Goal: Information Seeking & Learning: Learn about a topic

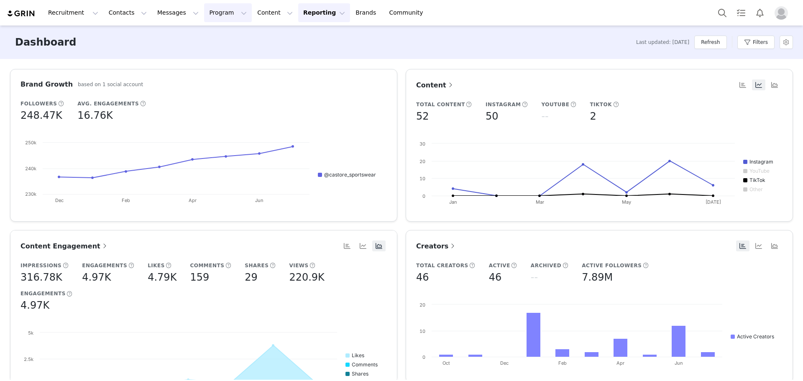
drag, startPoint x: 0, startPoint y: 0, endPoint x: 205, endPoint y: 16, distance: 205.4
click at [205, 16] on button "Program Program" at bounding box center [228, 12] width 48 height 19
click at [252, 13] on button "Content Content" at bounding box center [275, 12] width 46 height 19
click at [255, 38] on p "Creator Content" at bounding box center [256, 37] width 47 height 9
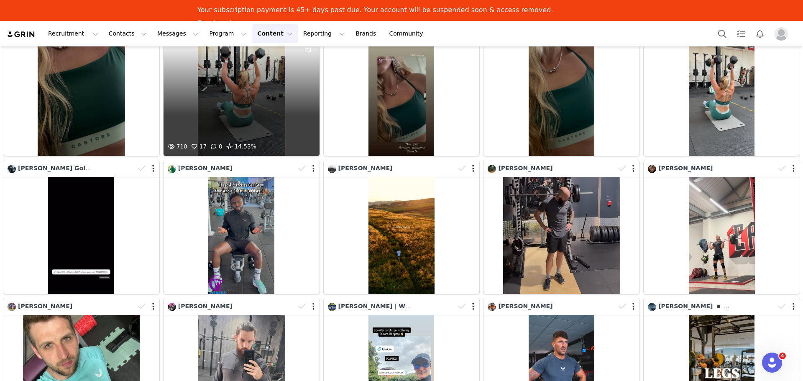
scroll to position [293, 0]
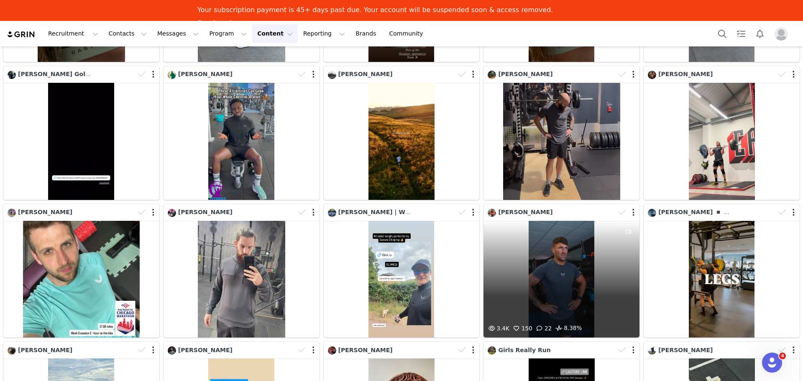
click at [573, 239] on div "3.4K 150 22 8.38%" at bounding box center [561, 279] width 156 height 117
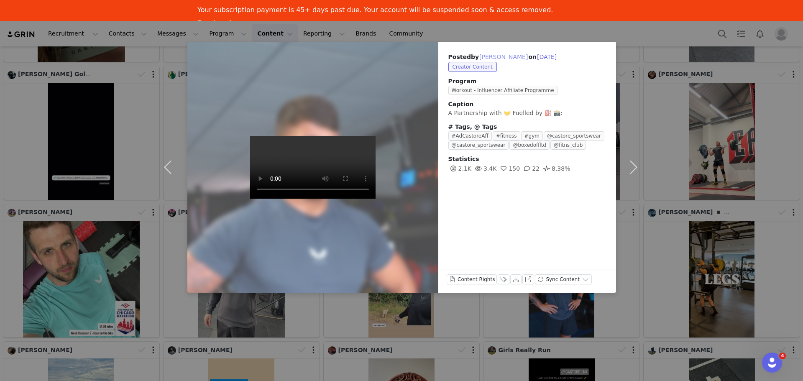
click at [502, 57] on button "Neil Sharples" at bounding box center [503, 57] width 49 height 10
type input "Neil Sharples"
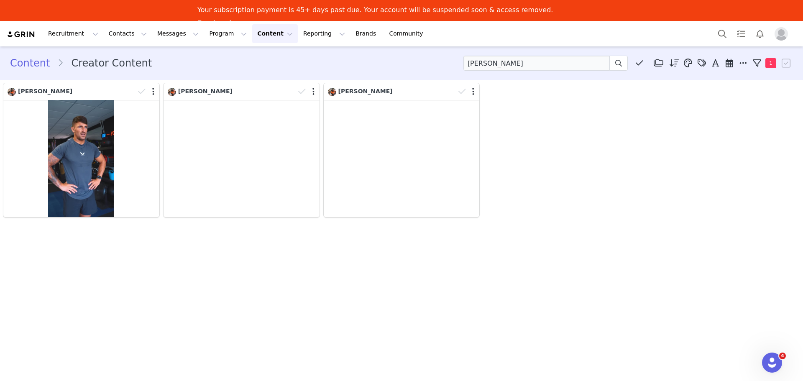
scroll to position [0, 0]
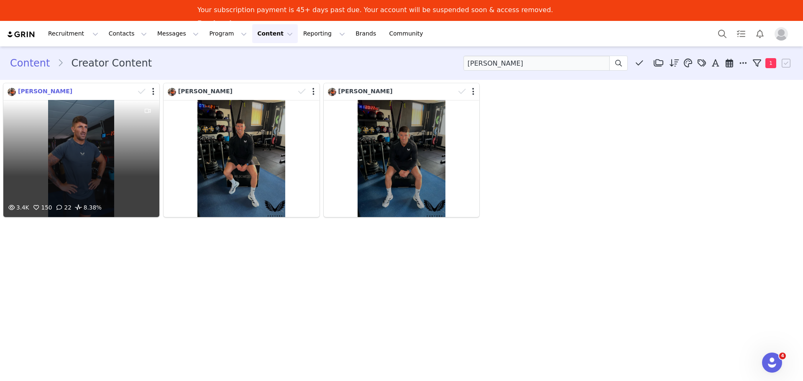
click at [36, 92] on span "Neil Sharples" at bounding box center [45, 91] width 54 height 7
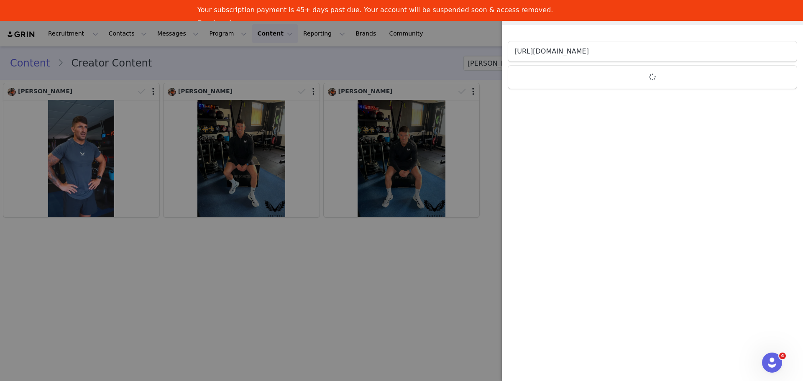
click at [589, 52] on link "https://www.instagram.com/neil_fitns" at bounding box center [551, 51] width 74 height 8
click at [404, 75] on div at bounding box center [401, 190] width 803 height 381
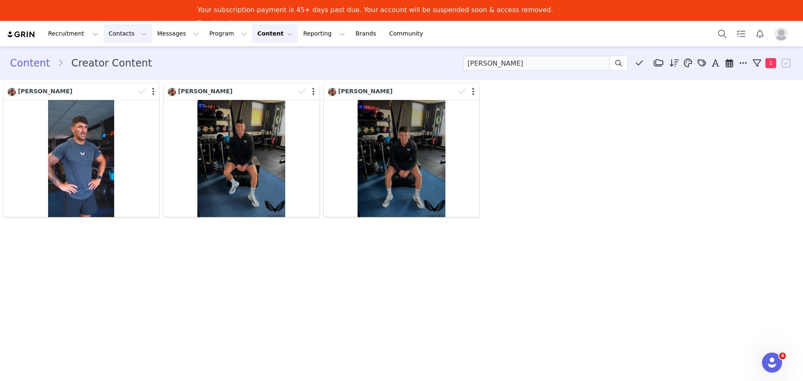
click at [108, 40] on button "Contacts Contacts" at bounding box center [128, 33] width 48 height 19
click at [117, 77] on p "Prospects" at bounding box center [116, 73] width 28 height 9
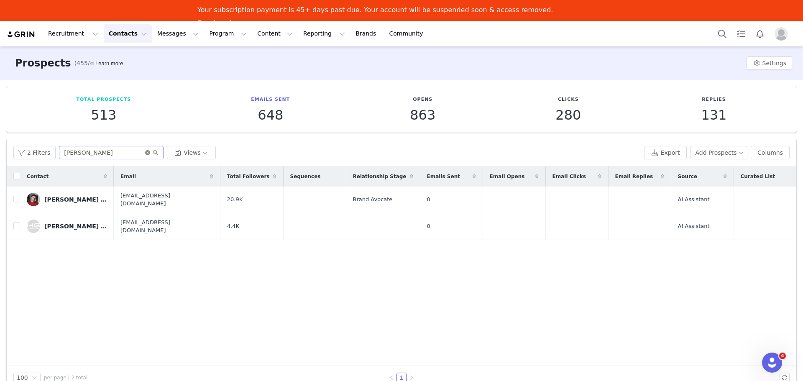
click at [145, 153] on icon "icon: close-circle" at bounding box center [147, 152] width 5 height 5
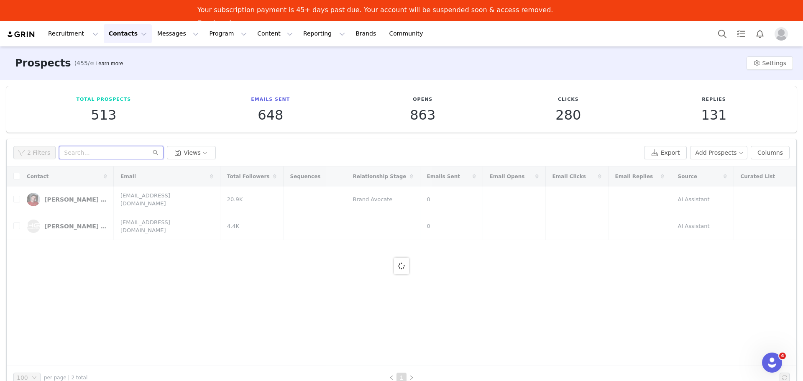
click at [119, 149] on input "text" at bounding box center [111, 152] width 104 height 13
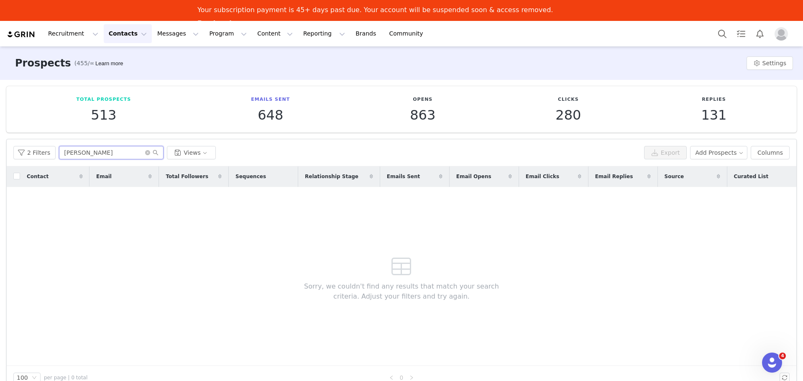
type input "neil"
click at [31, 152] on button "2 Filters" at bounding box center [34, 152] width 42 height 13
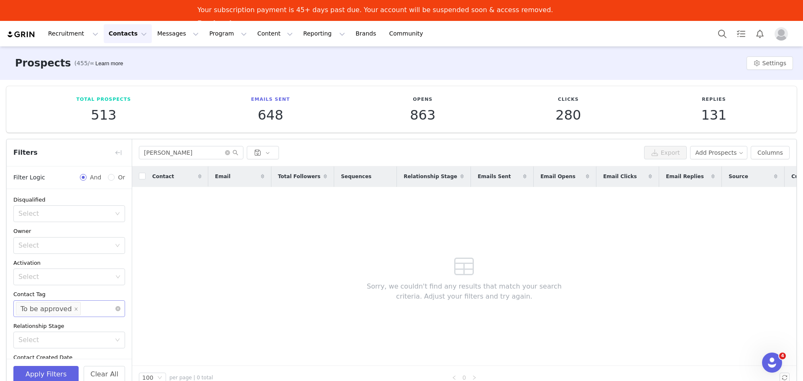
scroll to position [42, 0]
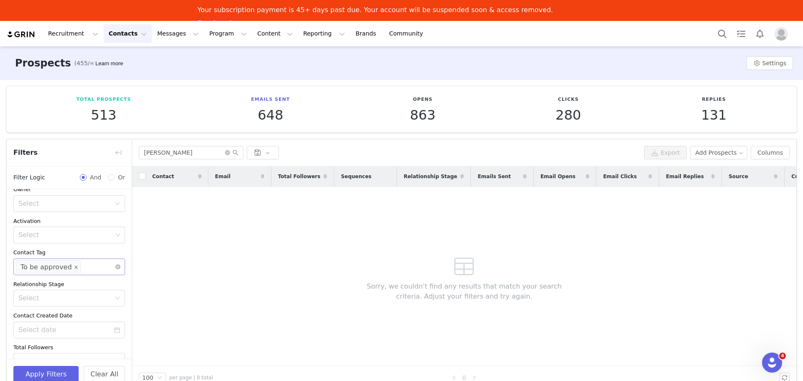
click at [74, 268] on icon "icon: close" at bounding box center [76, 267] width 4 height 4
click at [46, 375] on button "Apply Filters" at bounding box center [45, 374] width 65 height 17
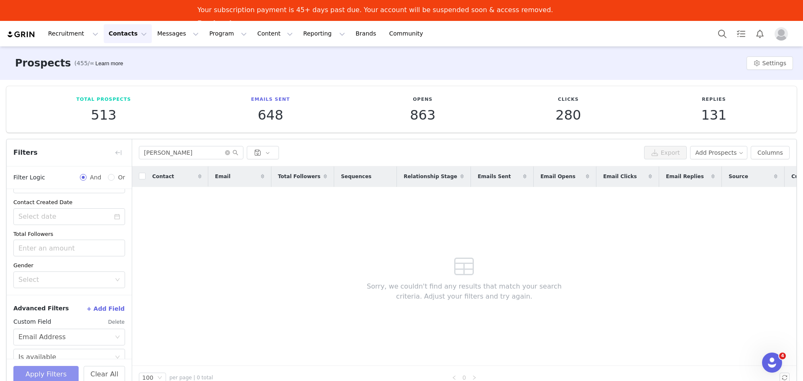
scroll to position [168, 0]
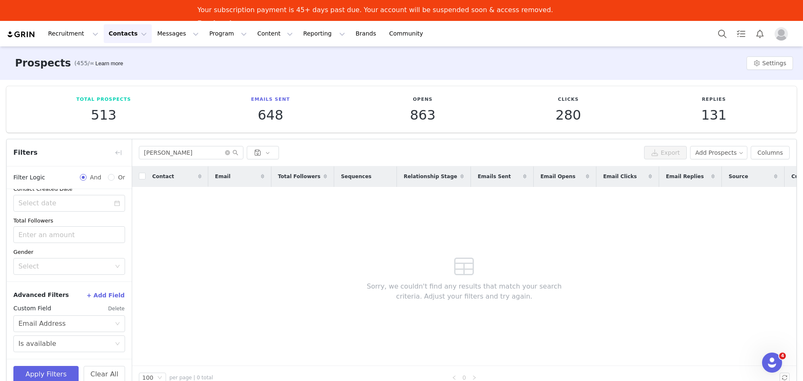
click at [110, 306] on button "Delete" at bounding box center [116, 308] width 17 height 13
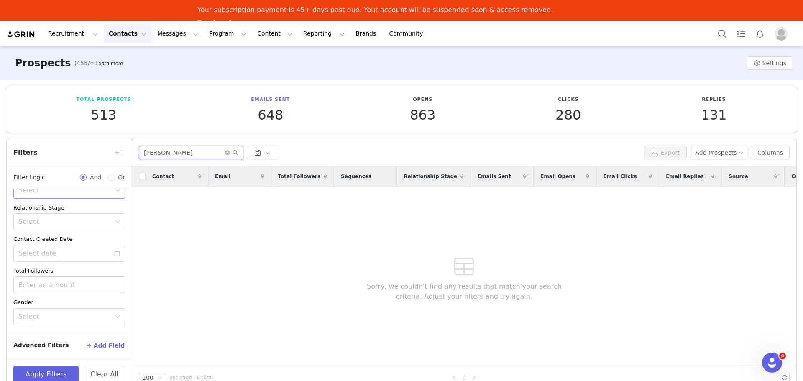
click at [198, 155] on input "neil" at bounding box center [191, 152] width 104 height 13
click at [57, 375] on button "Apply Filters" at bounding box center [45, 374] width 65 height 17
click at [235, 152] on icon "icon: search" at bounding box center [235, 153] width 6 height 6
click at [73, 36] on button "Recruitment Recruitment" at bounding box center [73, 33] width 60 height 19
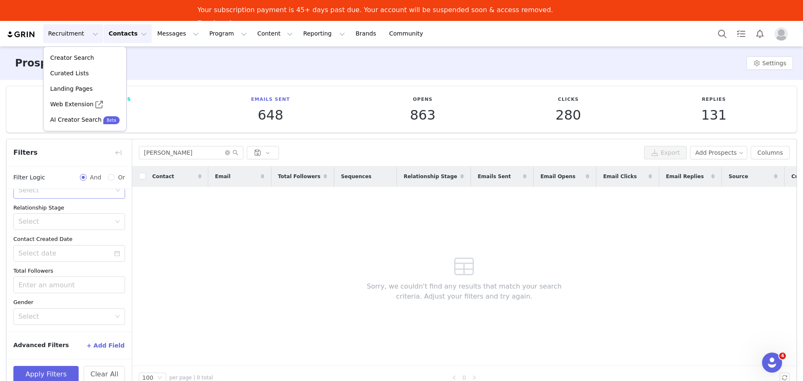
click at [133, 33] on button "Contacts Contacts" at bounding box center [128, 33] width 48 height 19
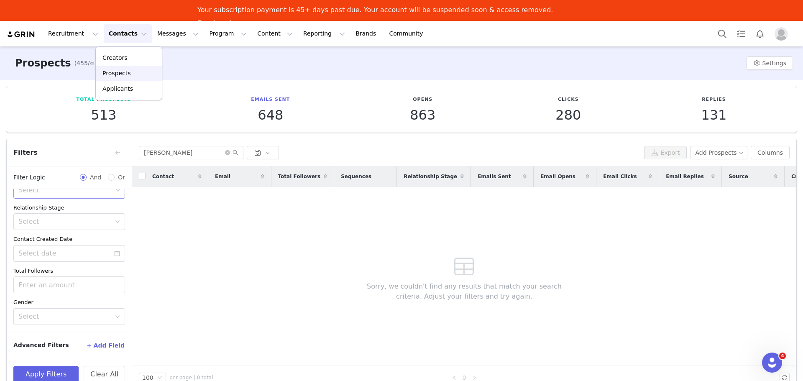
click at [122, 71] on p "Prospects" at bounding box center [116, 73] width 28 height 9
click at [121, 33] on button "Contacts Contacts" at bounding box center [128, 33] width 48 height 19
click at [121, 60] on p "Creators" at bounding box center [114, 58] width 25 height 9
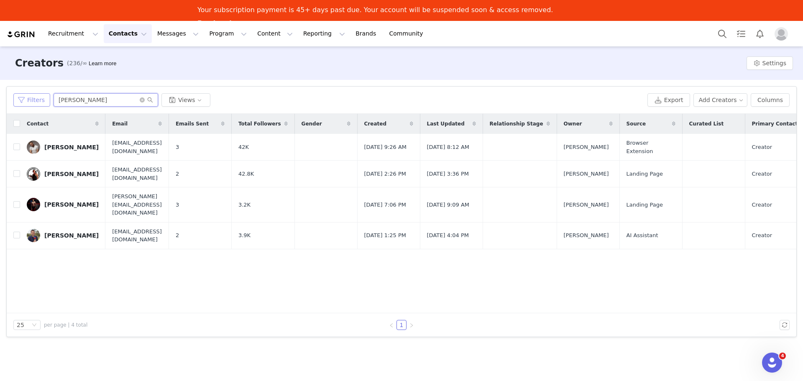
drag, startPoint x: 89, startPoint y: 98, endPoint x: 41, endPoint y: 101, distance: 48.6
click at [41, 101] on div "Filters jamie Views" at bounding box center [328, 99] width 630 height 13
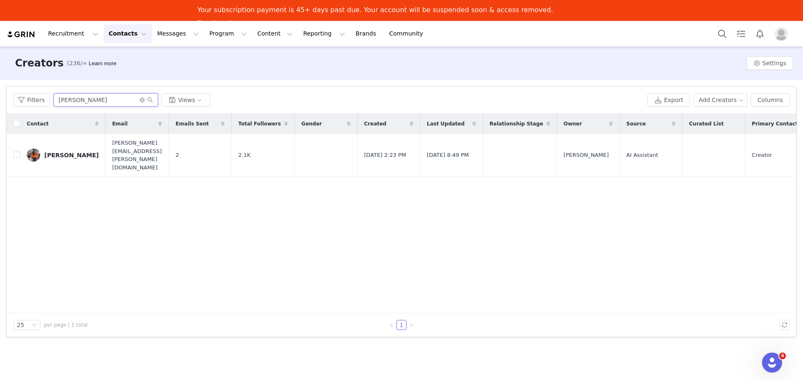
type input "neil"
drag, startPoint x: 52, startPoint y: 144, endPoint x: 59, endPoint y: 145, distance: 6.8
click at [52, 152] on div "Neil Sharples" at bounding box center [71, 155] width 54 height 7
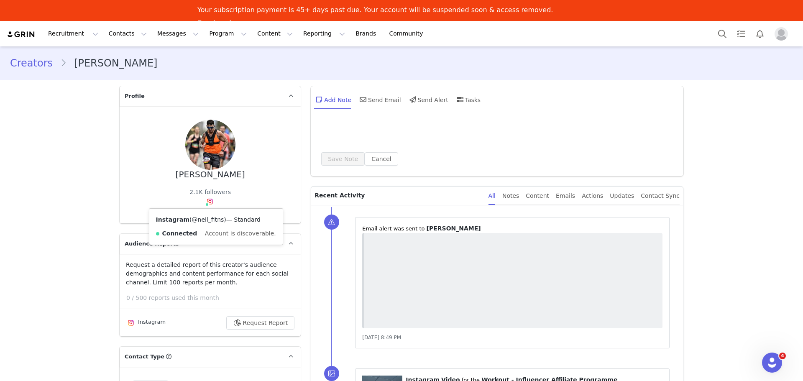
click at [204, 221] on link "@neil_fitns" at bounding box center [208, 219] width 32 height 7
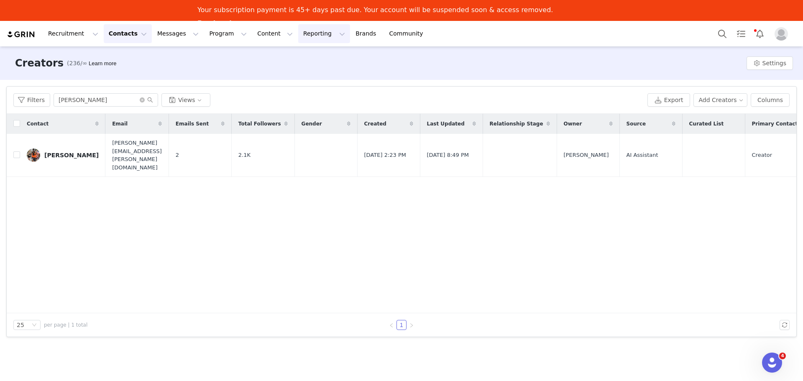
click at [300, 36] on button "Reporting Reporting" at bounding box center [324, 33] width 52 height 19
click at [298, 58] on p "Dashboard" at bounding box center [290, 58] width 32 height 9
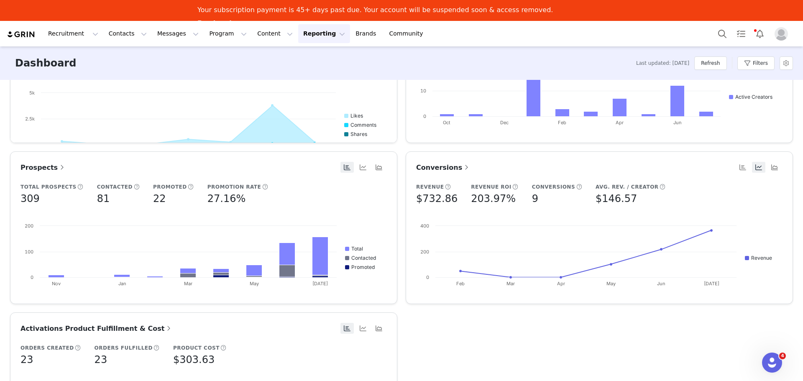
scroll to position [282, 0]
click at [462, 167] on span at bounding box center [466, 168] width 8 height 10
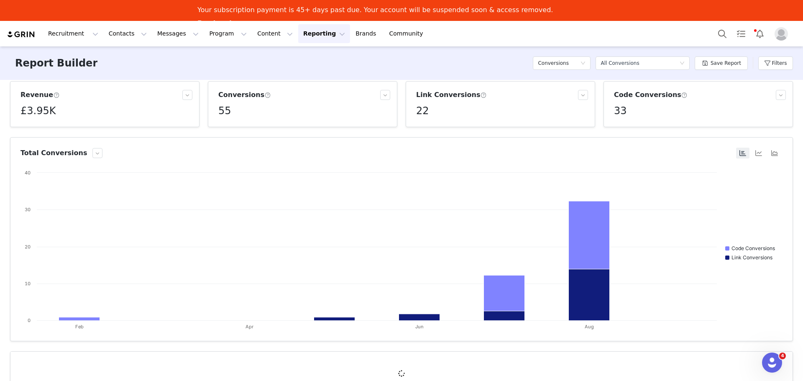
scroll to position [14, 0]
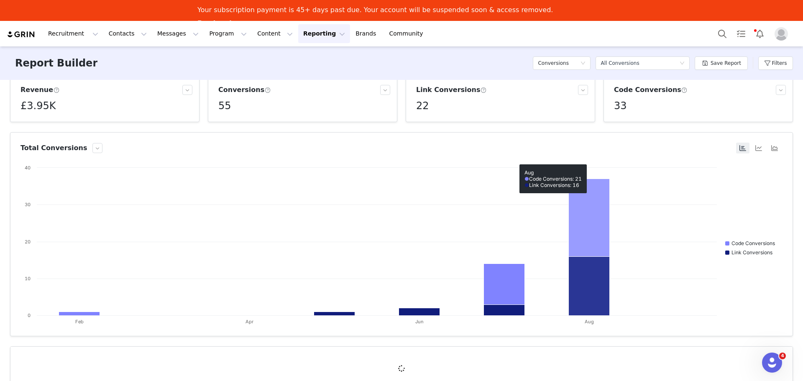
click at [604, 238] on rect at bounding box center [588, 218] width 41 height 78
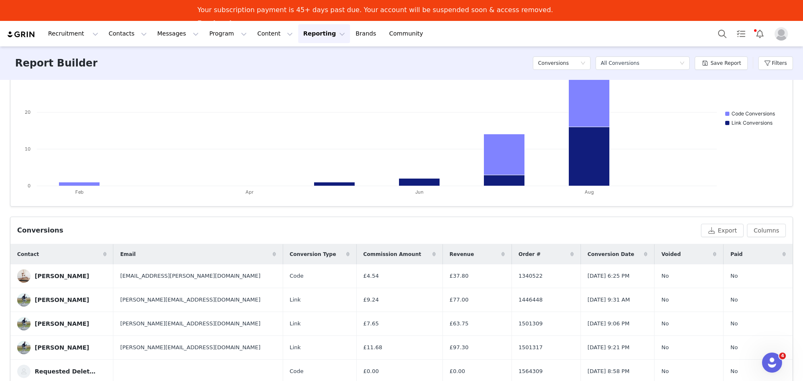
scroll to position [223, 0]
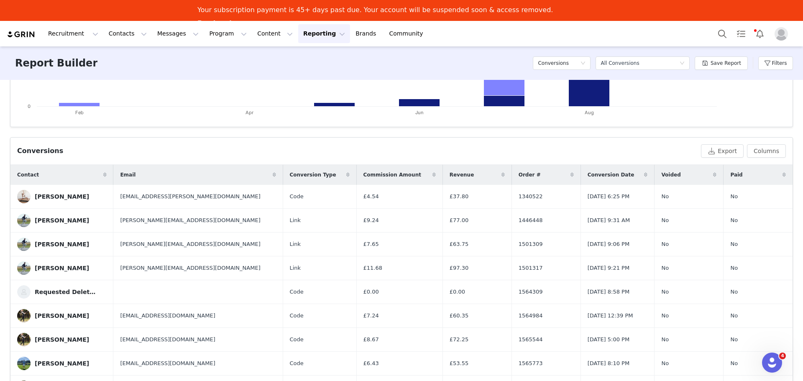
click at [586, 169] on div "Conversion Date" at bounding box center [618, 175] width 74 height 20
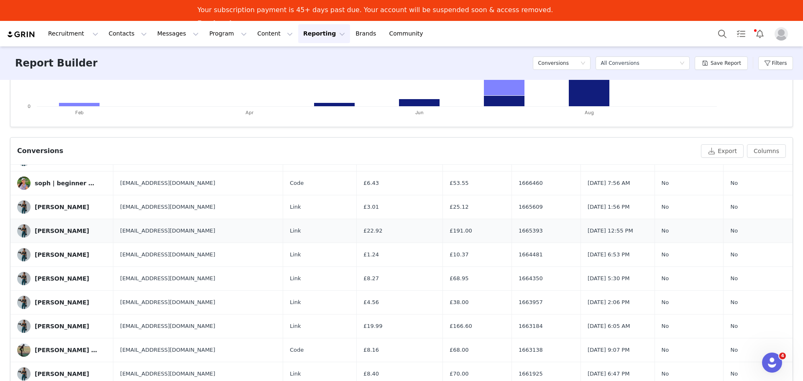
scroll to position [209, 0]
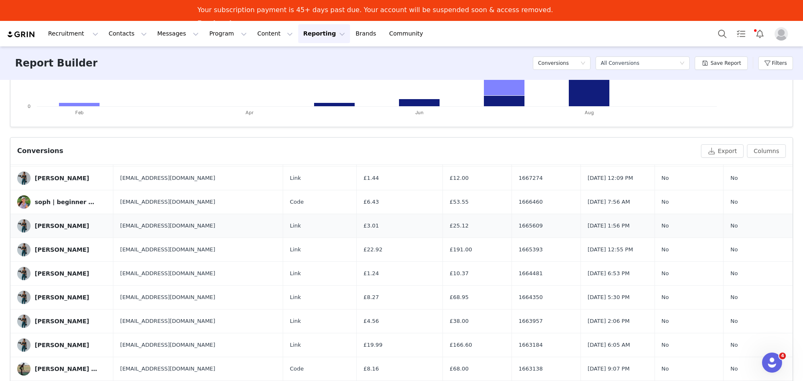
click at [59, 223] on div "Kelsey Oloughlin" at bounding box center [62, 225] width 54 height 7
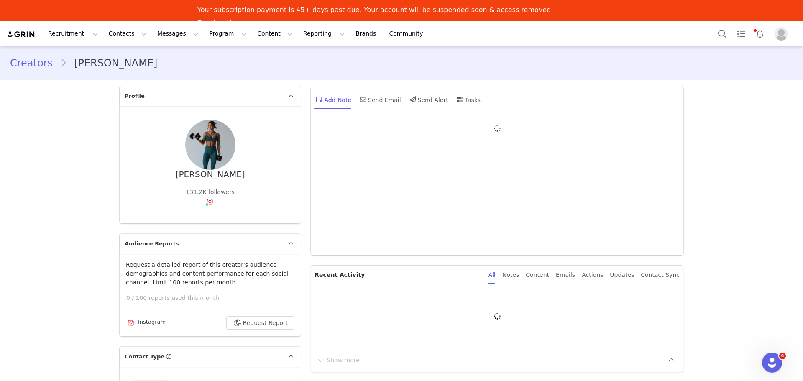
type input "+1 ([GEOGRAPHIC_DATA])"
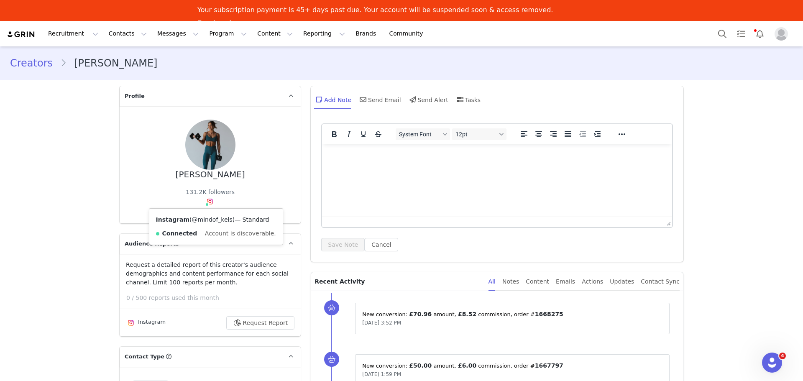
click at [204, 220] on link "@mindof_kels" at bounding box center [212, 219] width 41 height 7
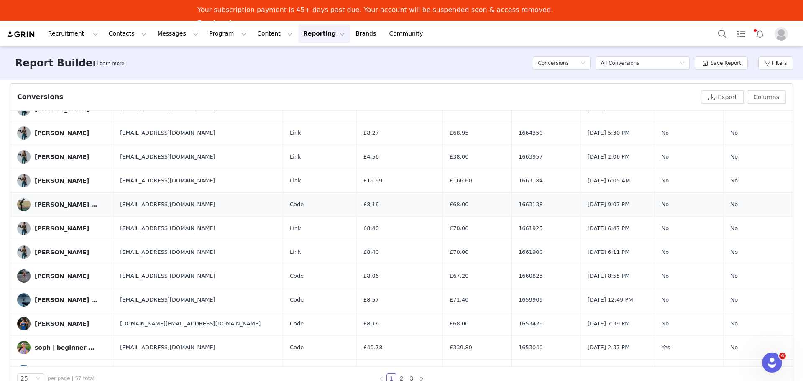
scroll to position [334, 0]
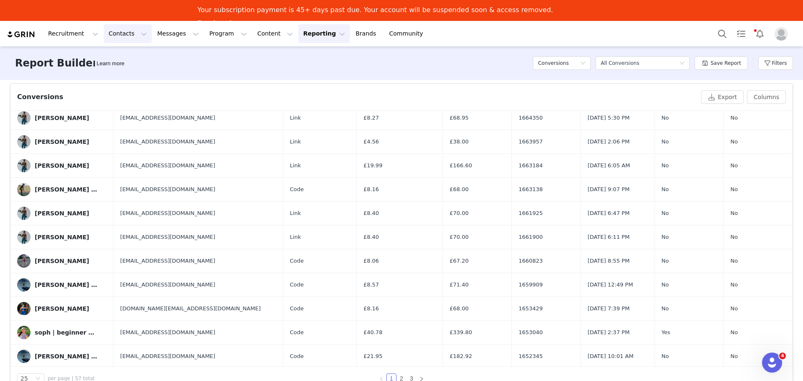
click at [110, 36] on button "Contacts Contacts" at bounding box center [128, 33] width 48 height 19
click at [122, 59] on p "Creators" at bounding box center [114, 58] width 25 height 9
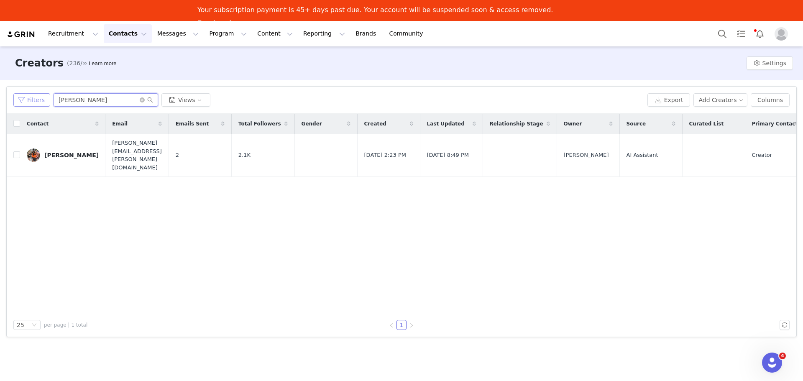
drag, startPoint x: 76, startPoint y: 103, endPoint x: 45, endPoint y: 99, distance: 31.2
click at [45, 99] on div "Filters neil Views" at bounding box center [328, 99] width 630 height 13
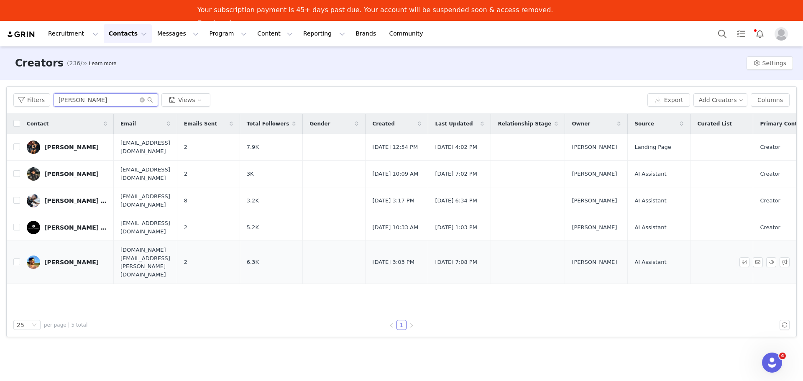
type input "sam"
click at [69, 259] on div "Sam Tomlinson" at bounding box center [71, 262] width 54 height 7
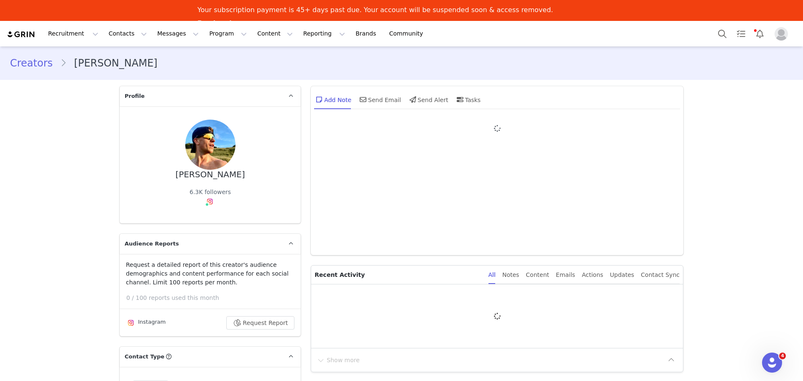
type input "+1 ([GEOGRAPHIC_DATA])"
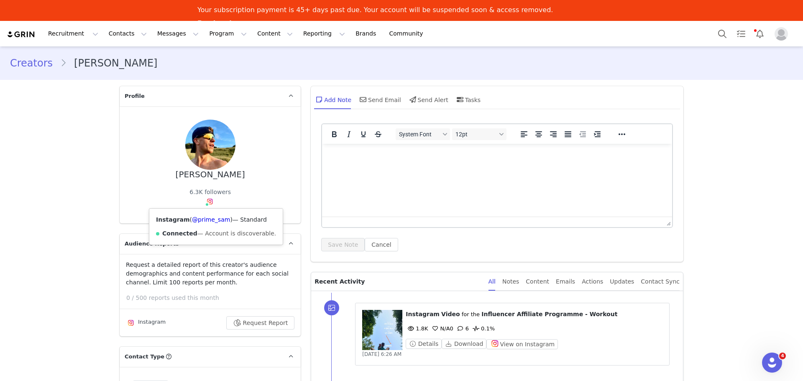
click at [209, 202] on img at bounding box center [209, 201] width 7 height 7
click at [211, 222] on link "@prime_sam" at bounding box center [211, 219] width 38 height 7
click at [118, 36] on button "Contacts Contacts" at bounding box center [128, 33] width 48 height 19
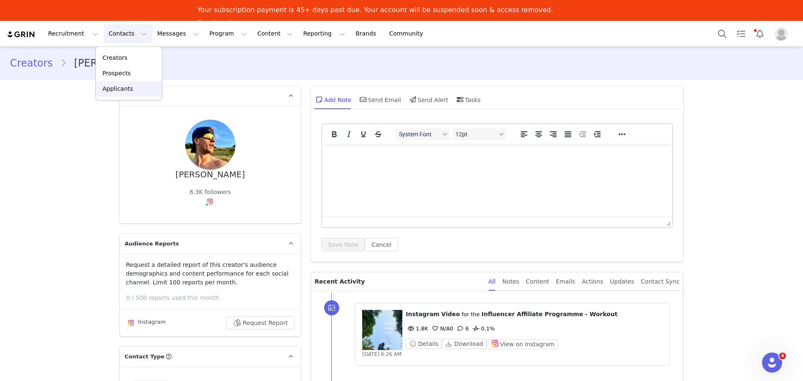
click at [117, 90] on p "Applicants" at bounding box center [117, 88] width 31 height 9
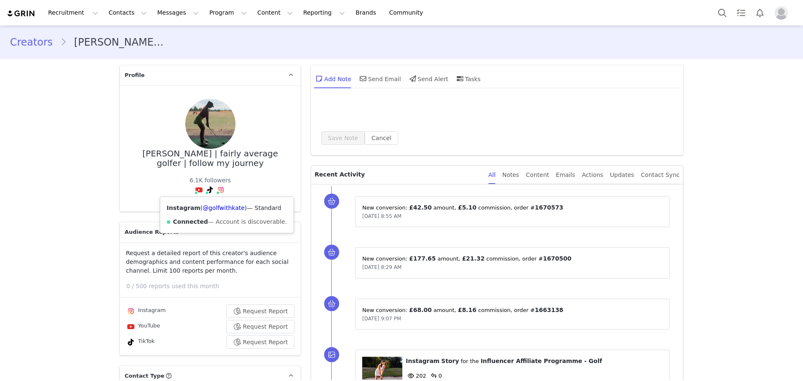
click at [212, 214] on div "Instagram ( @golfwithkate ) — Standard Connected — Account is discoverable." at bounding box center [226, 215] width 133 height 36
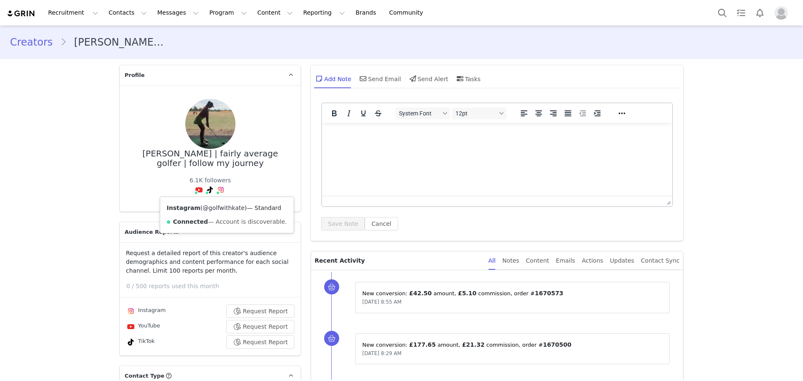
click at [214, 209] on link "@golfwithkate" at bounding box center [224, 207] width 42 height 7
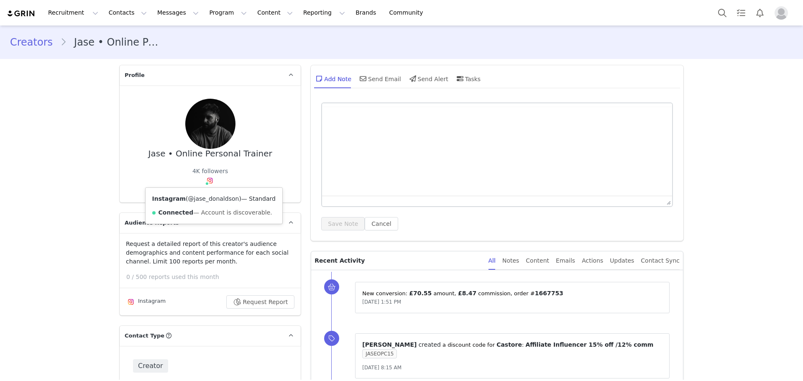
click at [201, 198] on link "@jase_donaldson" at bounding box center [213, 198] width 51 height 7
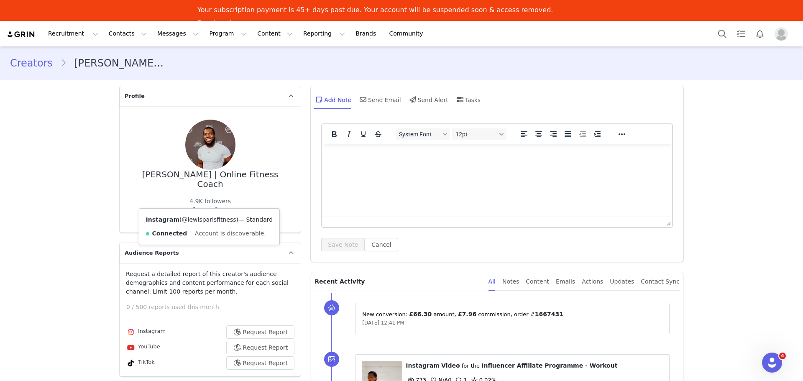
click at [201, 220] on link "@lewisparisfitness" at bounding box center [209, 219] width 54 height 7
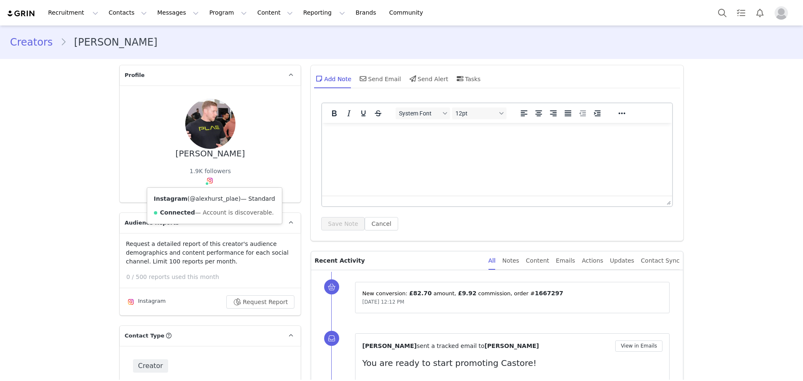
click at [205, 196] on link "@alexhurst_plae" at bounding box center [214, 198] width 48 height 7
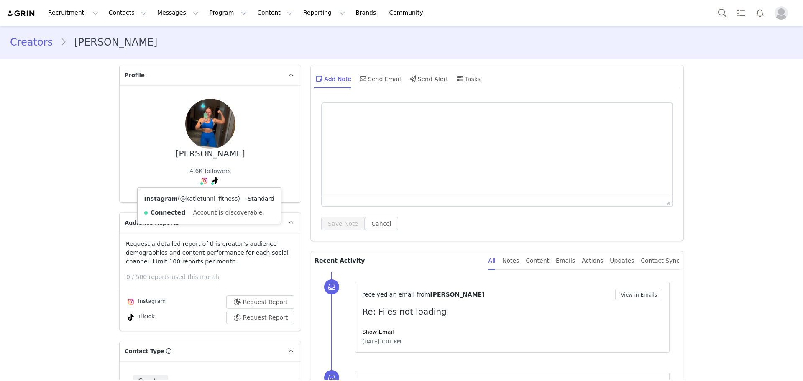
click at [201, 199] on link "@katietunni_fitness" at bounding box center [209, 198] width 58 height 7
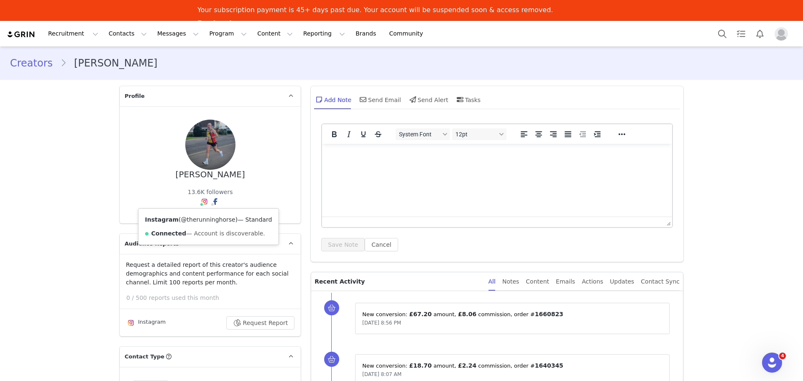
click at [191, 218] on link "@therunninghorse" at bounding box center [208, 219] width 54 height 7
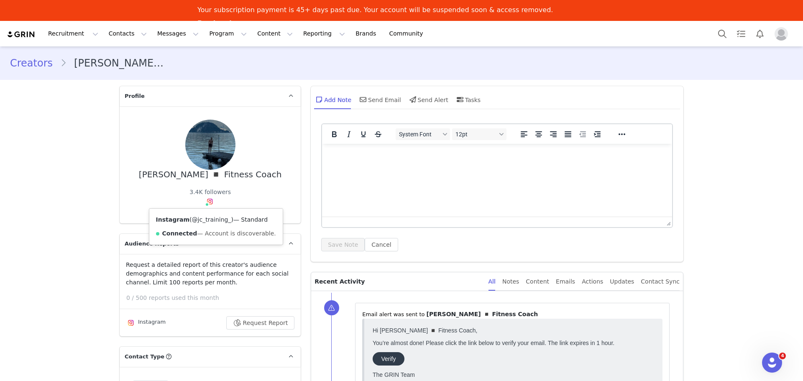
click at [201, 218] on link "@jc_training_" at bounding box center [211, 219] width 39 height 7
